Goal: Find specific page/section: Find specific page/section

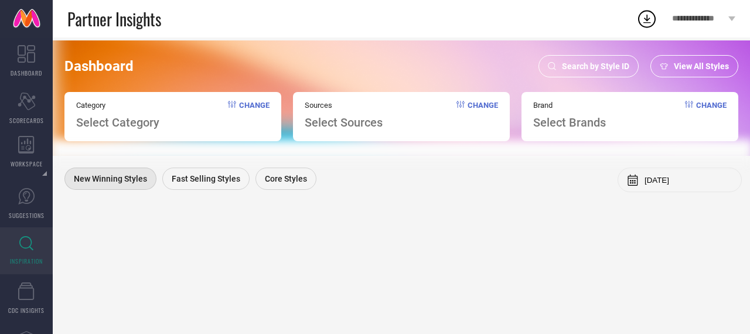
click at [605, 67] on span "Search by Style ID" at bounding box center [595, 66] width 67 height 9
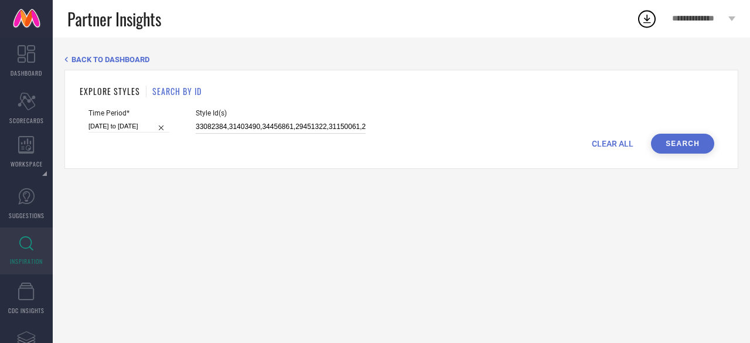
click at [199, 128] on input "33082384,31403490,34456861,29451322,31150061,27093150," at bounding box center [281, 126] width 170 height 13
paste input "1279417 1279418 10617882 10679186 12111288 12111410 12288614 12288618 12288636 …"
type input "1279417 1279418 10617882 10679186 12111288 12111410 12288614 12288618 12288636 …"
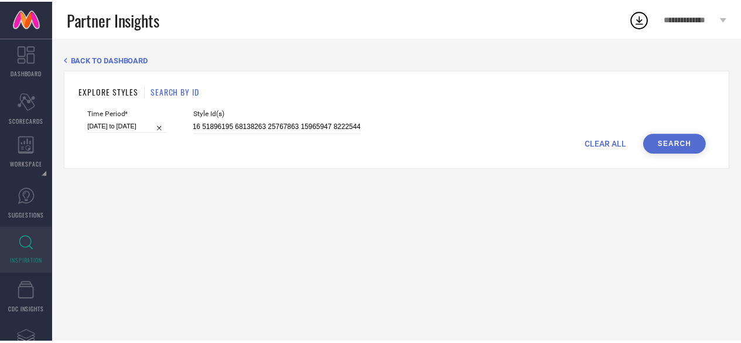
scroll to position [0, 0]
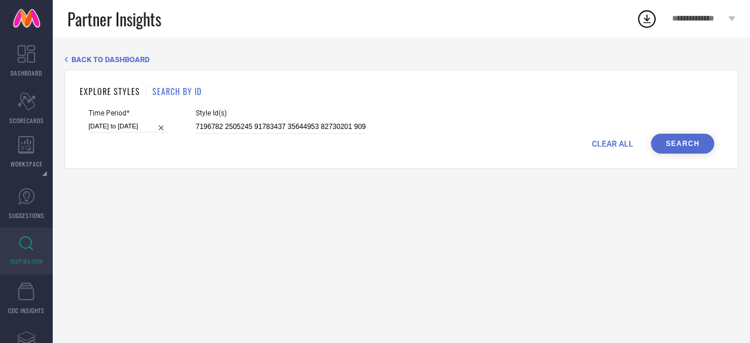
click at [703, 138] on button "Search" at bounding box center [682, 144] width 63 height 20
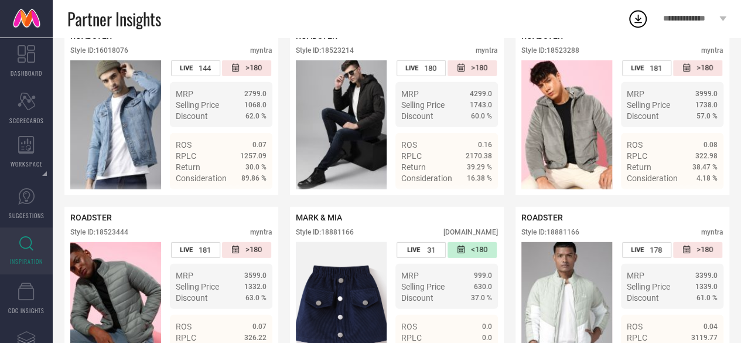
scroll to position [1540, 0]
